Goal: Find contact information: Find contact information

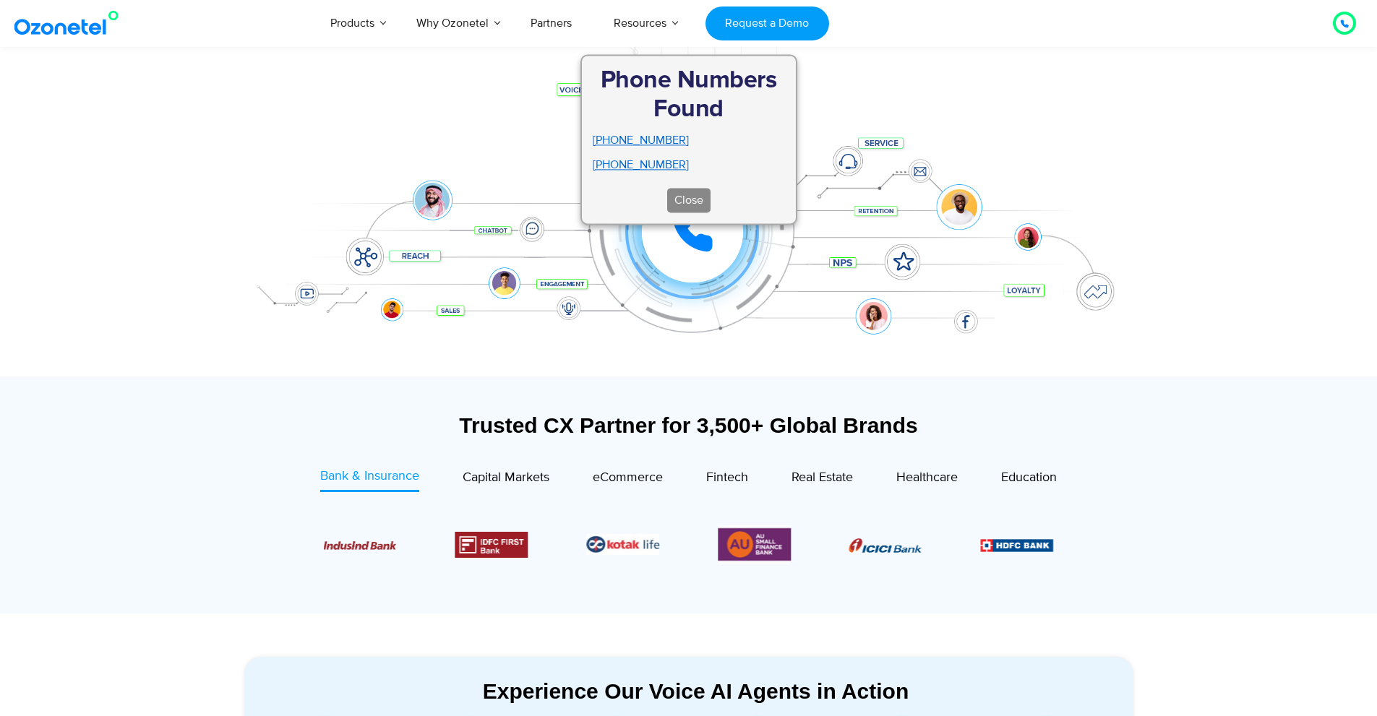
scroll to position [313, 0]
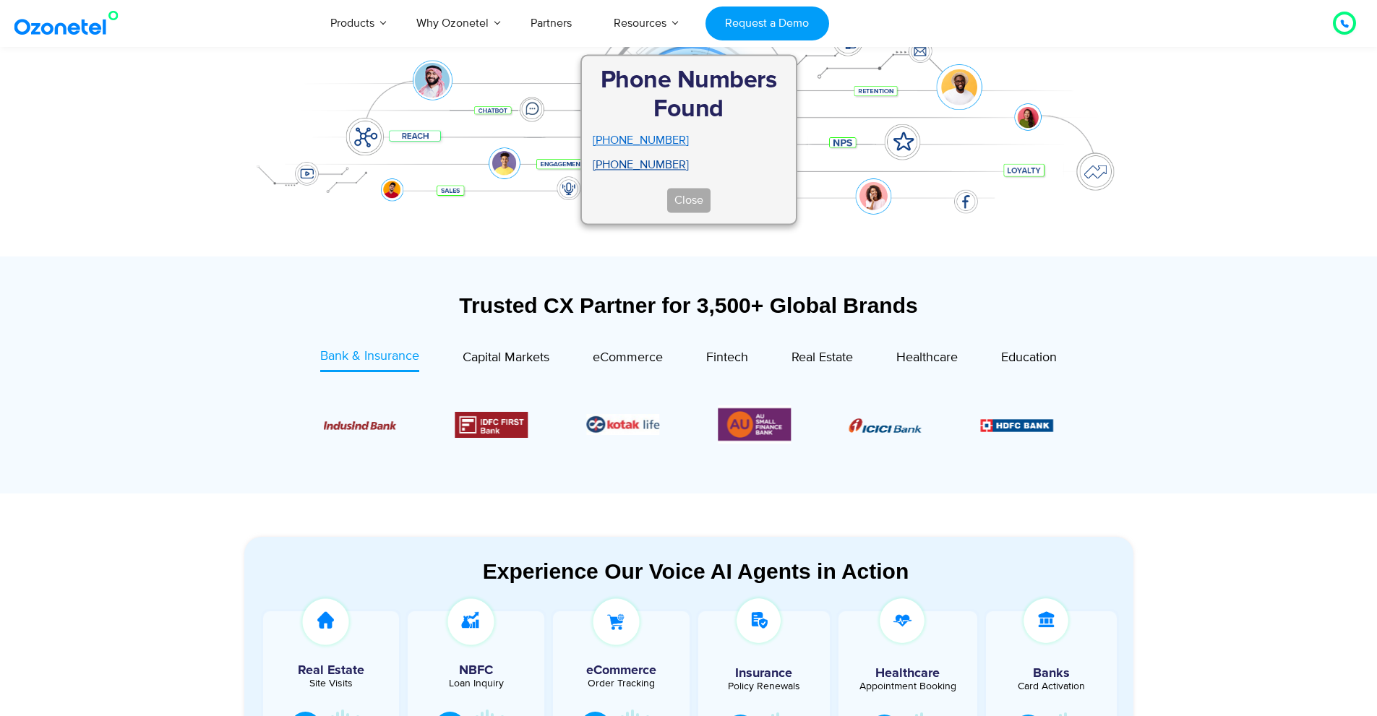
click at [661, 161] on li "[PHONE_NUMBER]" at bounding box center [689, 164] width 192 height 17
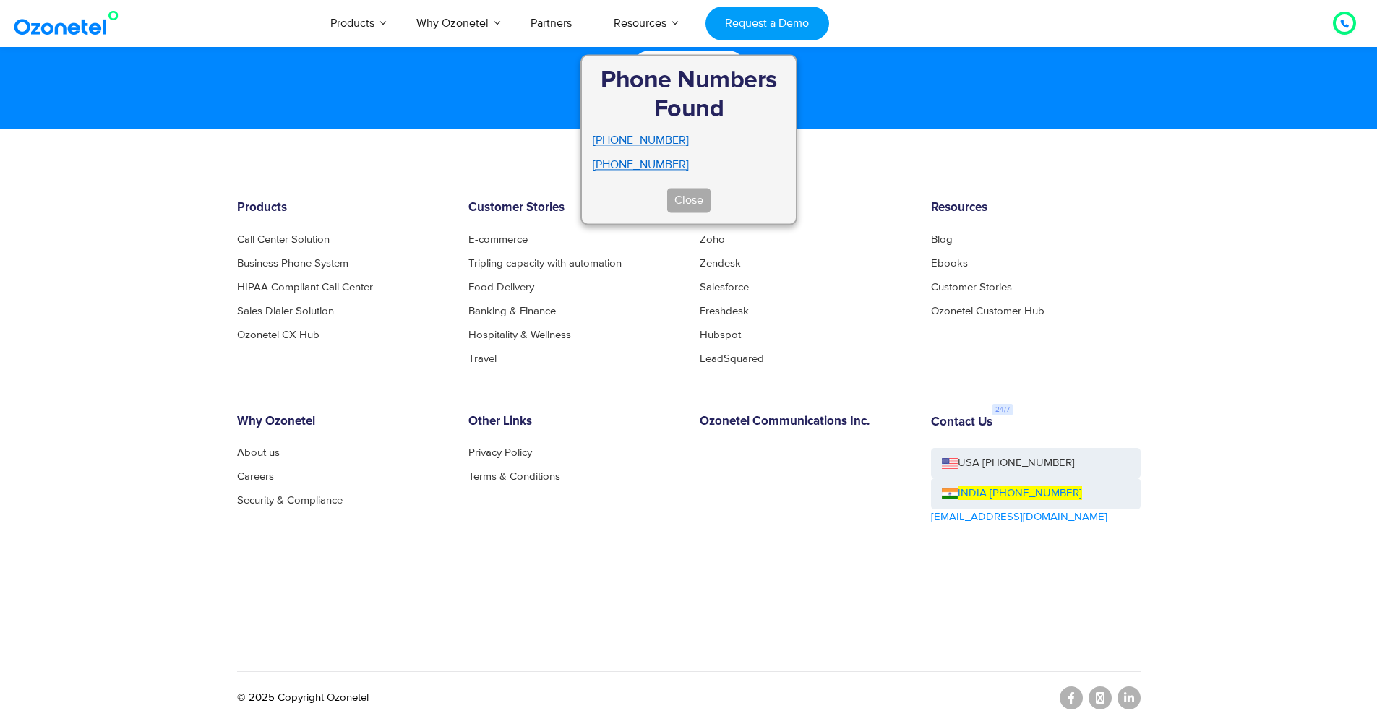
scroll to position [7782, 0]
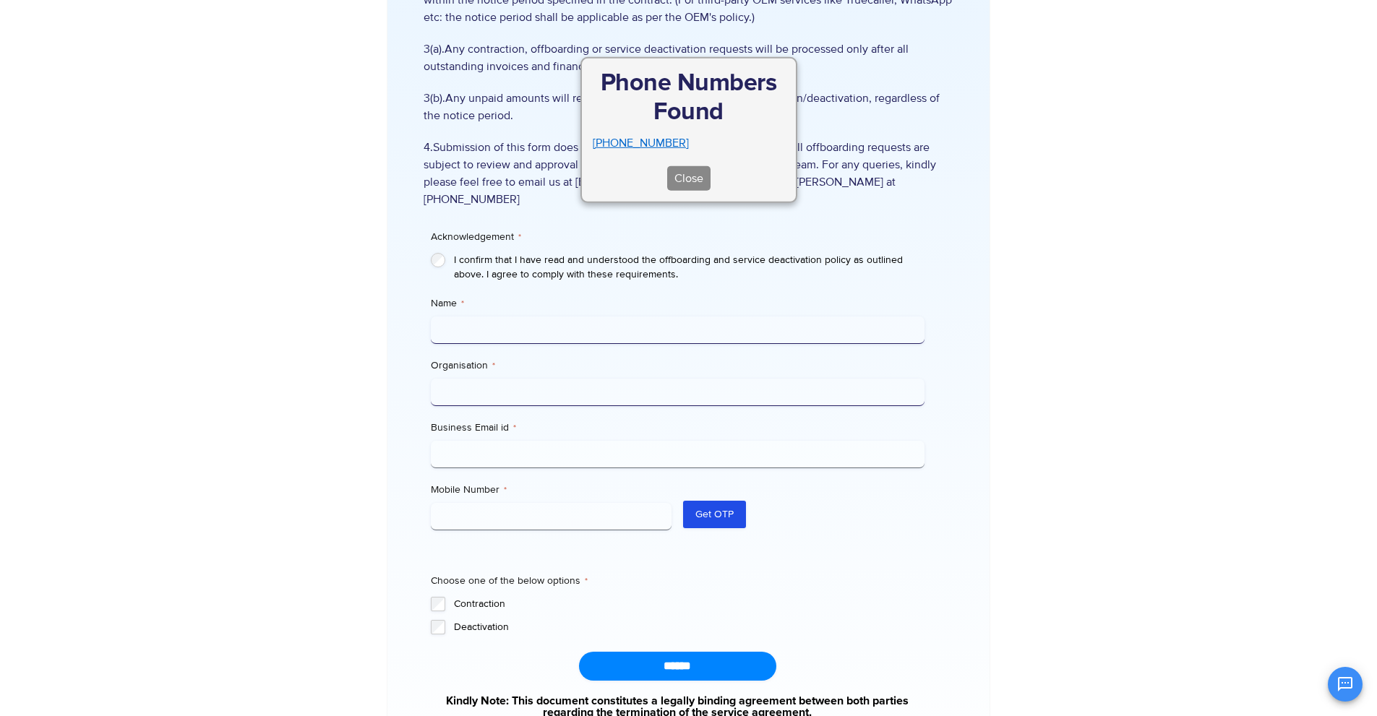
scroll to position [313, 0]
click at [647, 151] on li "+91 9911321003" at bounding box center [689, 142] width 192 height 17
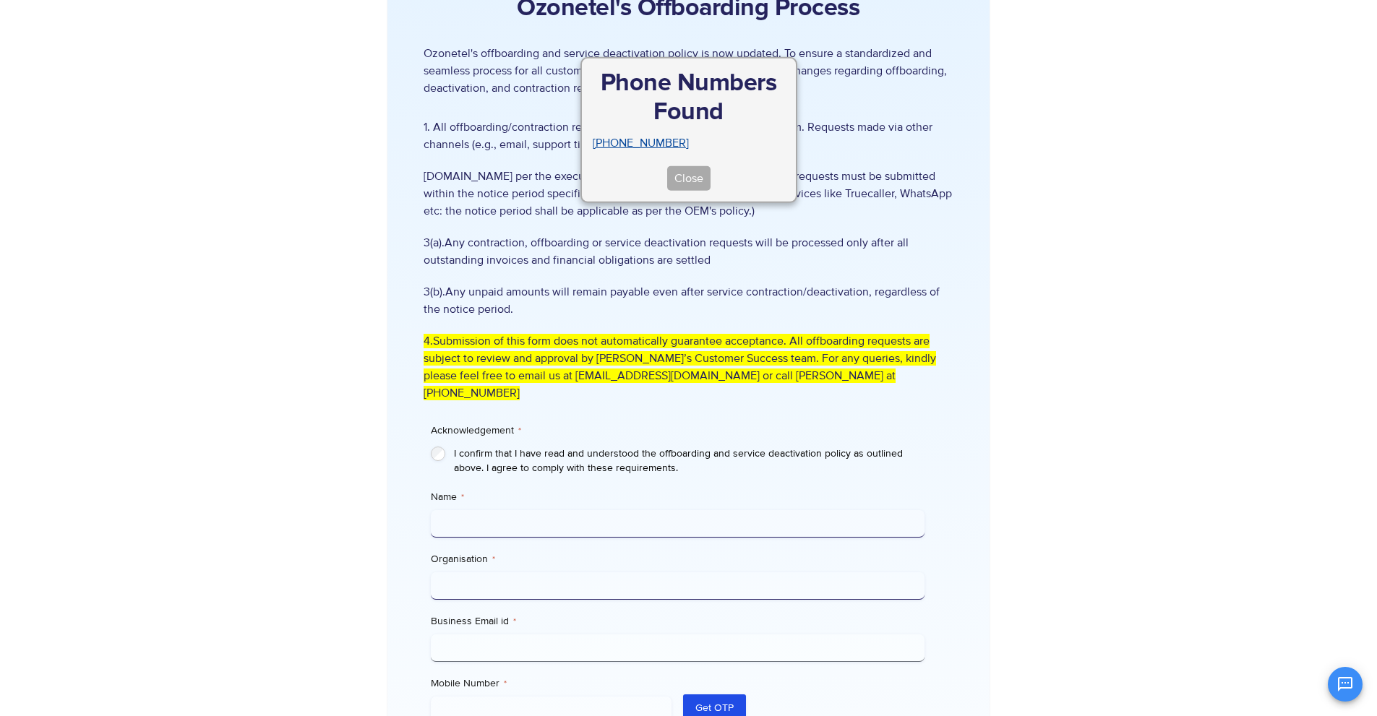
click at [643, 140] on li "+91 9911321003" at bounding box center [689, 142] width 192 height 17
